Goal: Subscribe to service/newsletter

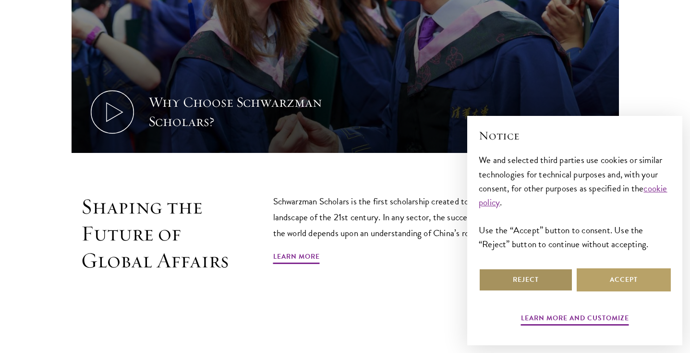
click at [549, 279] on button "Reject" at bounding box center [526, 279] width 94 height 23
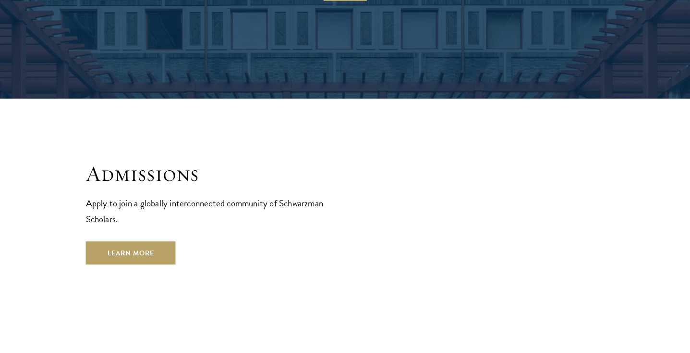
scroll to position [1510, 0]
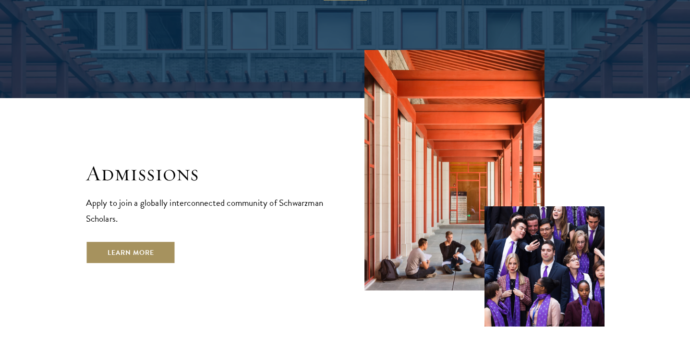
click at [145, 241] on link "Learn More" at bounding box center [131, 252] width 90 height 23
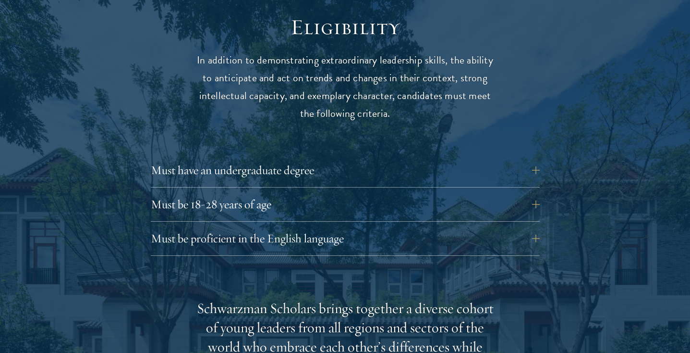
scroll to position [1276, 0]
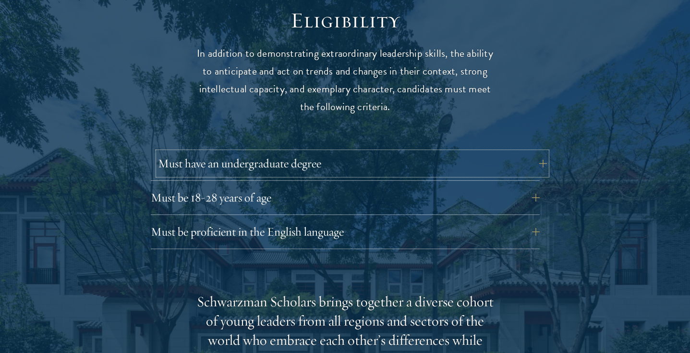
click at [186, 152] on button "Must have an undergraduate degree" at bounding box center [352, 163] width 389 height 23
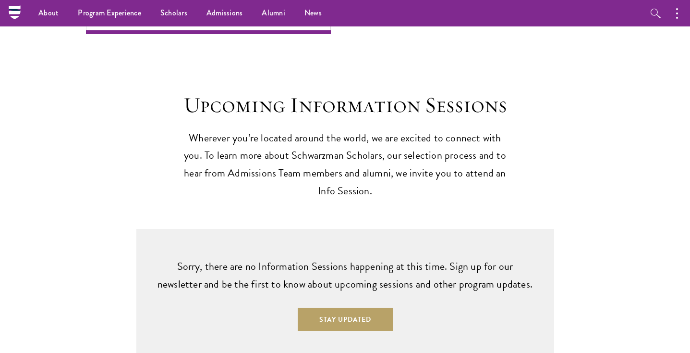
scroll to position [2285, 0]
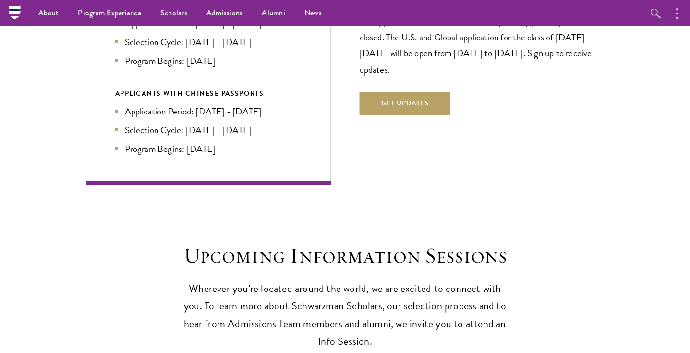
click at [420, 72] on div "The application window for the class of 2026-2027 is now closed. The U.S. and G…" at bounding box center [482, 60] width 245 height 168
click at [418, 92] on button "Get Updates" at bounding box center [405, 103] width 91 height 23
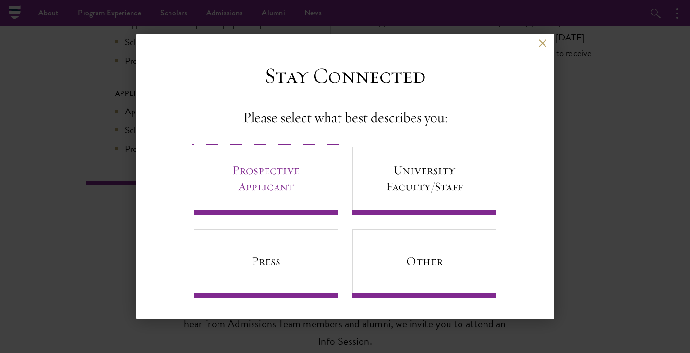
click at [297, 182] on link "Prospective Applicant" at bounding box center [266, 180] width 144 height 68
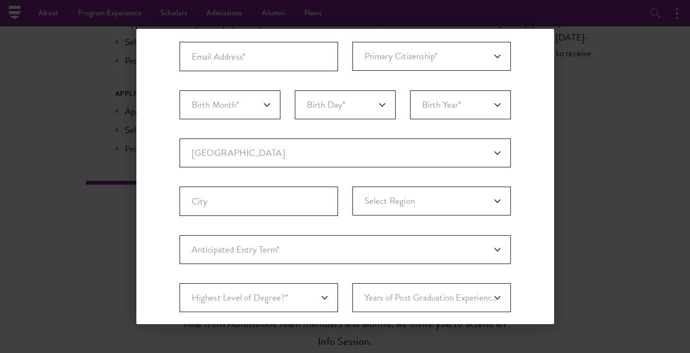
scroll to position [0, 0]
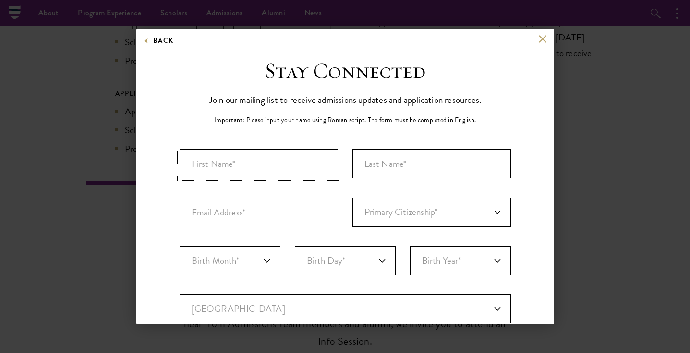
click at [274, 161] on input "First Name*" at bounding box center [259, 163] width 158 height 29
type input "Ellie"
click at [451, 170] on input "Last Name (Family Name)*" at bounding box center [432, 163] width 158 height 29
type input "Nguyen"
click at [266, 225] on input "Email Address*" at bounding box center [259, 211] width 158 height 29
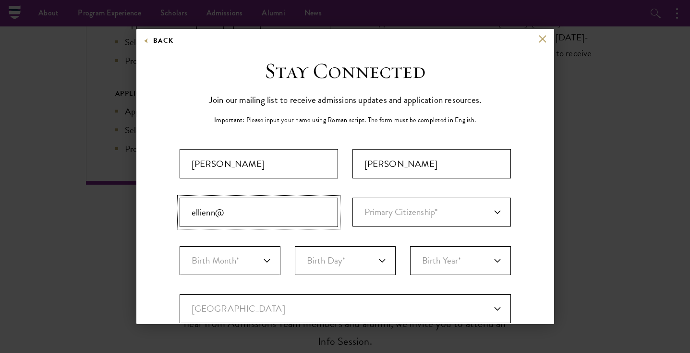
type input "ellienn@wharton.upenn.edu"
select select "US"
type input "Rosemead"
select select "CA"
click at [384, 214] on select "Primary Citizenship* Afghanistan Aland Islands Albania Algeria Andorra Angola A…" at bounding box center [432, 211] width 158 height 29
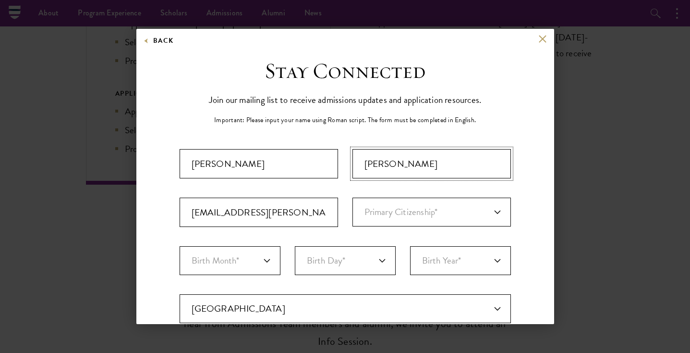
click at [403, 162] on input "Nguyen" at bounding box center [432, 163] width 158 height 29
click at [369, 213] on select "Primary Citizenship* Afghanistan Aland Islands Albania Algeria Andorra Angola A…" at bounding box center [432, 211] width 158 height 29
select select "US"
click at [353, 197] on select "Primary Citizenship* Afghanistan Aland Islands Albania Algeria Andorra Angola A…" at bounding box center [432, 211] width 158 height 29
click at [252, 255] on select "Birth Month* January February March April May June July August September Octobe…" at bounding box center [230, 260] width 101 height 29
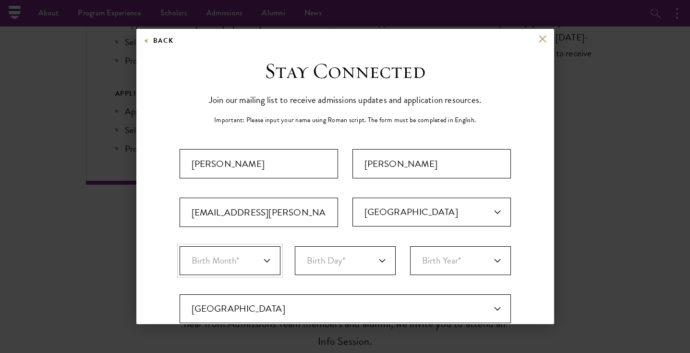
select select "11"
click at [180, 246] on select "Birth Month* January February March April May June July August September Octobe…" at bounding box center [230, 260] width 101 height 29
click at [339, 268] on select "Birth Day* 1 2 3 4 5 6 7 8 9 10 11 12 13 14 15 16 17 18 19 20 21 22 23 24 25 26…" at bounding box center [345, 260] width 101 height 29
select select "08"
click at [295, 246] on select "Birth Day* 1 2 3 4 5 6 7 8 9 10 11 12 13 14 15 16 17 18 19 20 21 22 23 24 25 26…" at bounding box center [345, 260] width 101 height 29
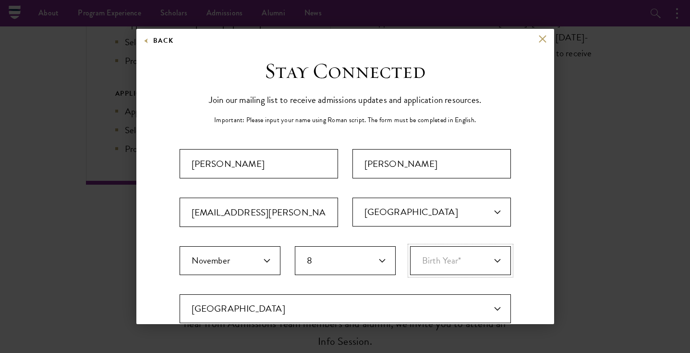
click at [431, 271] on select "Birth Year* 2025 2024 2023 2022 2021 2020 2019 2018 2017 2016 2015 2014 2013 20…" at bounding box center [460, 260] width 101 height 29
select select "2004"
click at [410, 246] on select "Birth Year* 2025 2024 2023 2022 2021 2020 2019 2018 2017 2016 2015 2014 2013 20…" at bounding box center [460, 260] width 101 height 29
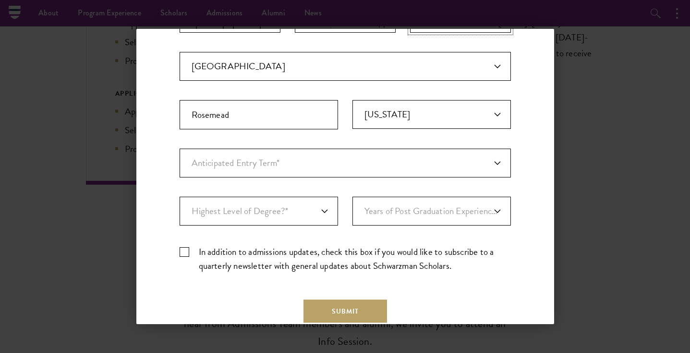
scroll to position [216, 0]
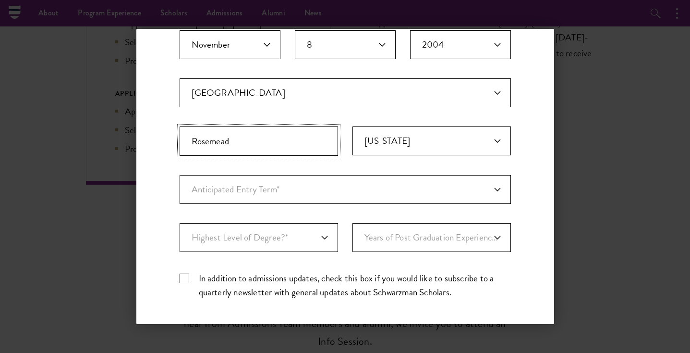
click at [301, 154] on input "Rosemead" at bounding box center [259, 140] width 158 height 29
type input "Pico Rivera"
click at [275, 192] on select "Anticipated Entry Term* August 2026 (Application opens April 2025) Just Explori…" at bounding box center [345, 189] width 331 height 29
select select "a6790467-ebe7-4045-a56a-66c1cae98076"
click at [180, 175] on select "Anticipated Entry Term* August 2026 (Application opens April 2025) Just Explori…" at bounding box center [345, 189] width 331 height 29
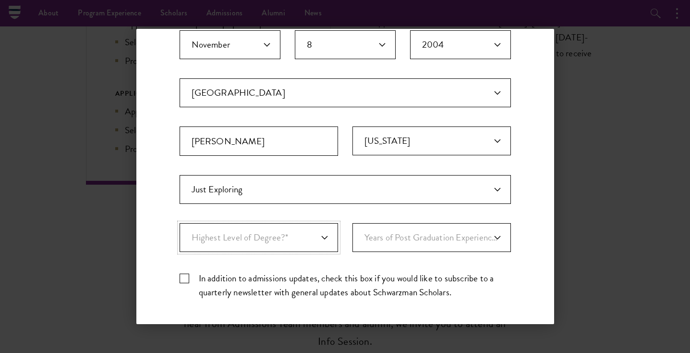
click at [286, 236] on select "Highest Level of Degree?* PHD Bachelor's Master's Current Undergraduate Student" at bounding box center [259, 237] width 158 height 29
select select "baef124f-e103-44b1-8ca6-5d0669438e44"
click at [180, 223] on select "Highest Level of Degree?* PHD Bachelor's Master's Current Undergraduate Student" at bounding box center [259, 237] width 158 height 29
click at [389, 243] on select "Years of Post Graduation Experience?* 1 2 3 4 5 6 7 8 9 10" at bounding box center [432, 237] width 158 height 29
select select "1"
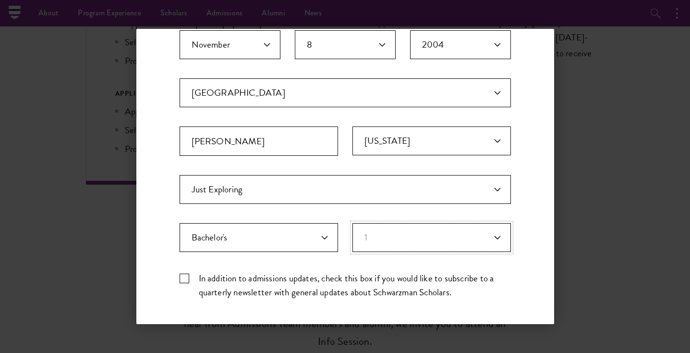
click at [353, 223] on select "Years of Post Graduation Experience?* 1 2 3 4 5 6 7 8 9 10" at bounding box center [432, 237] width 158 height 29
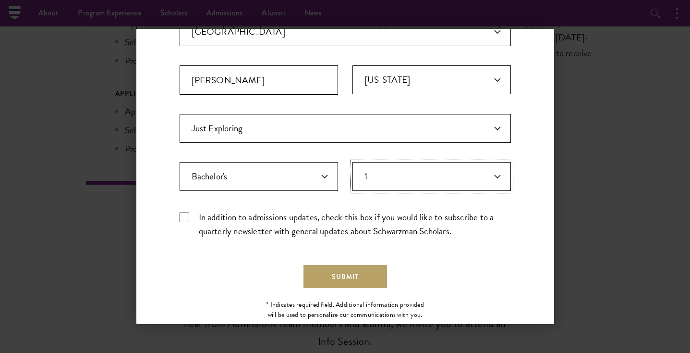
scroll to position [281, 0]
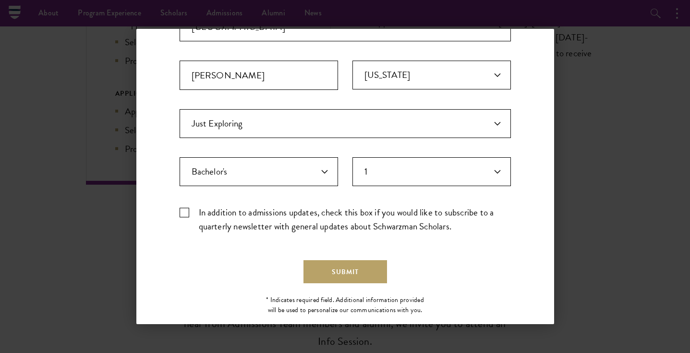
click at [190, 210] on label "In addition to admissions updates, check this box if you would like to subscrib…" at bounding box center [345, 219] width 331 height 28
click at [190, 210] on input "In addition to admissions updates, check this box if you would like to subscrib…" at bounding box center [345, 208] width 331 height 6
checkbox input "true"
click at [331, 269] on button "Submit" at bounding box center [346, 271] width 84 height 23
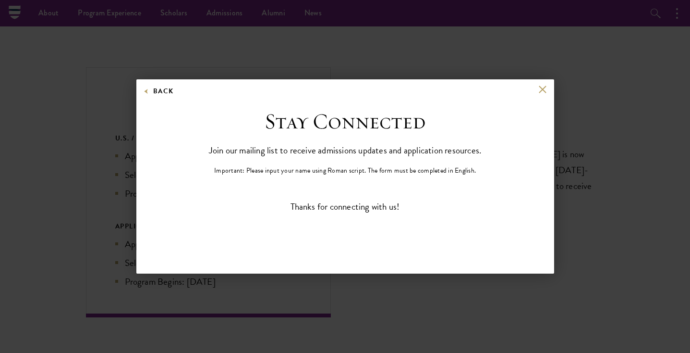
scroll to position [0, 0]
click at [541, 88] on button at bounding box center [543, 89] width 8 height 8
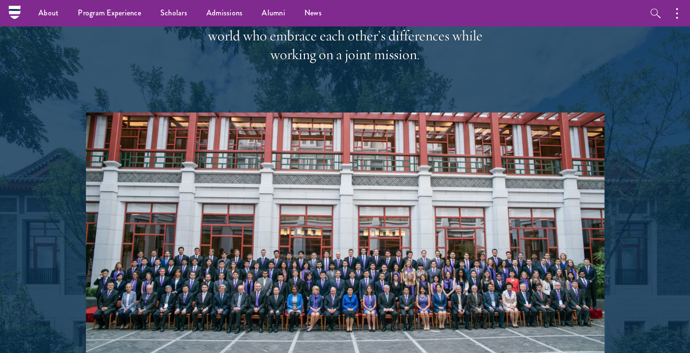
scroll to position [1714, 0]
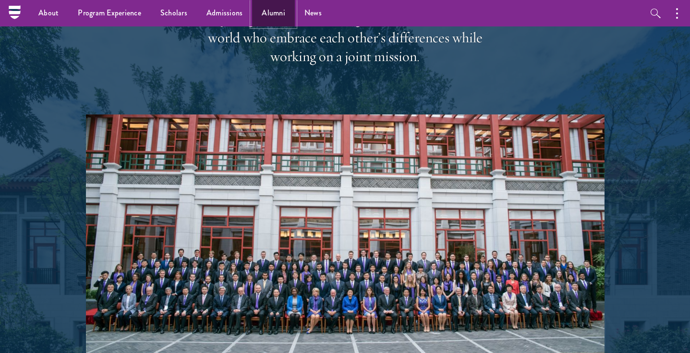
click at [274, 17] on link "Alumni" at bounding box center [273, 13] width 43 height 26
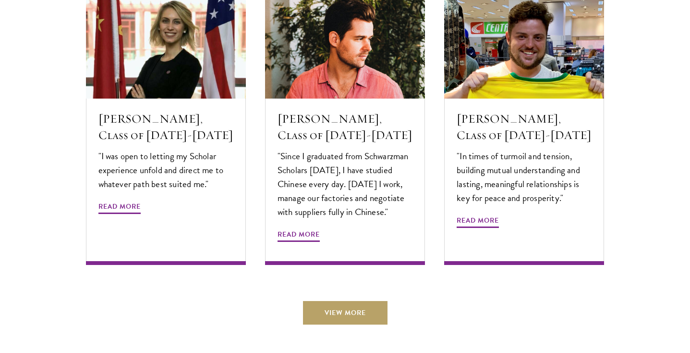
scroll to position [3270, 0]
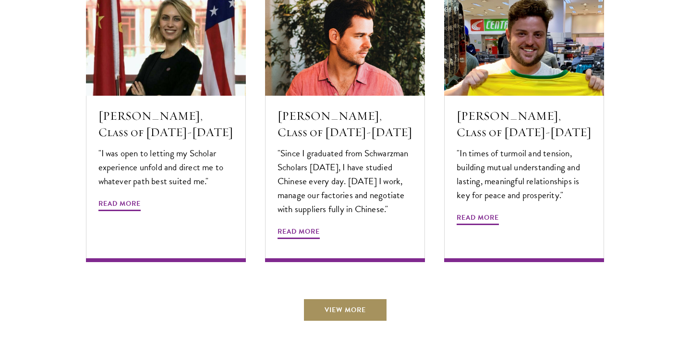
click at [319, 298] on link "View More" at bounding box center [345, 309] width 85 height 23
click at [314, 298] on link "View More" at bounding box center [345, 309] width 85 height 23
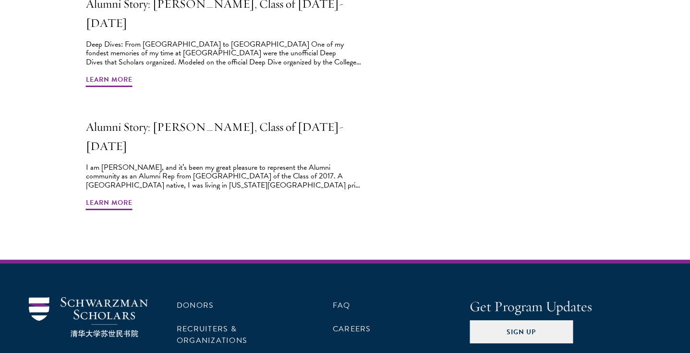
scroll to position [889, 0]
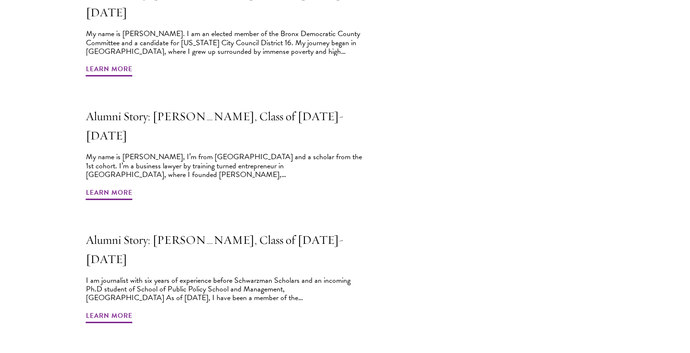
scroll to position [526, 0]
